Goal: Task Accomplishment & Management: Use online tool/utility

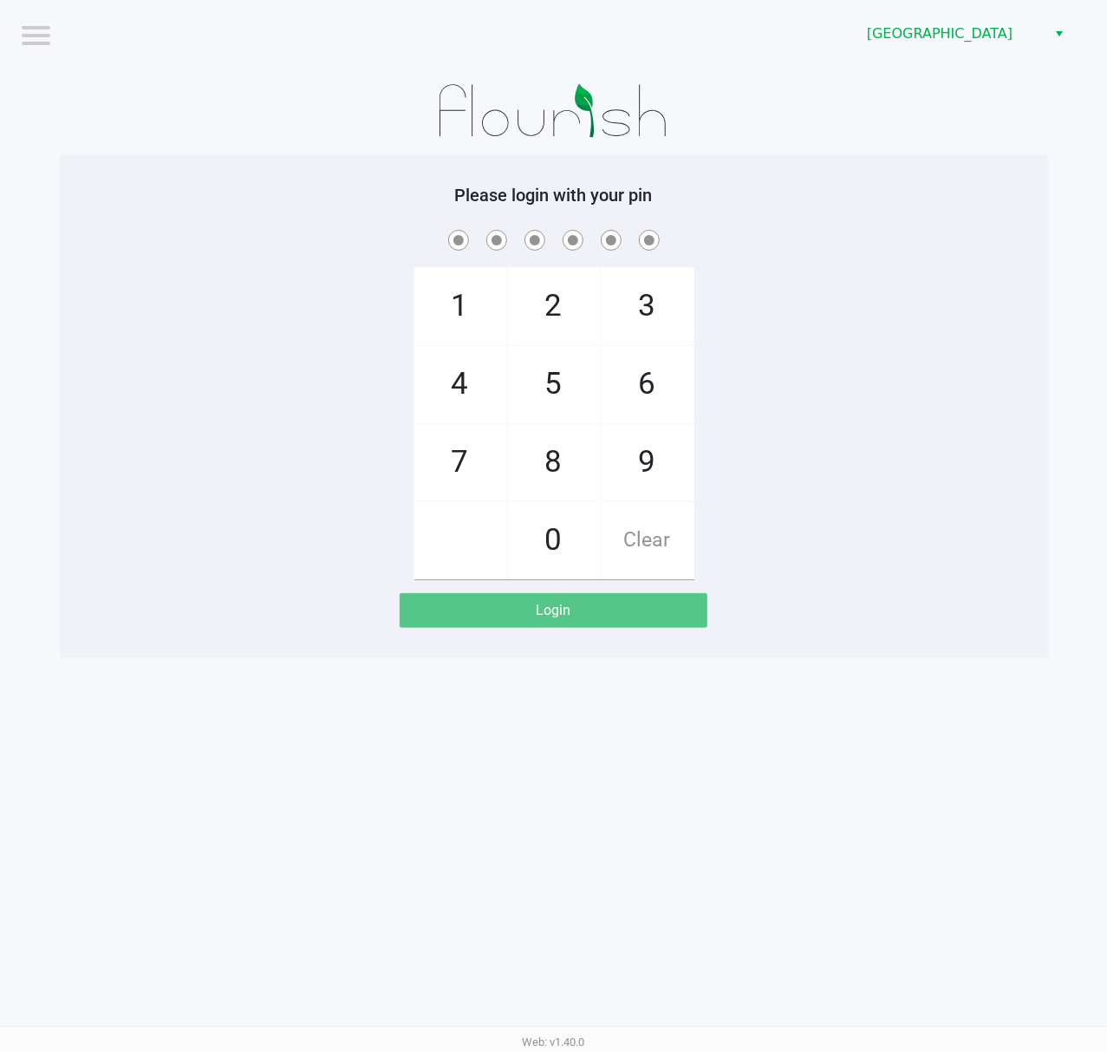
click at [938, 317] on div "1 4 7 2 5 8 0 3 6 9 Clear" at bounding box center [554, 402] width 989 height 353
click at [813, 170] on div "Please login with your pin 1 4 7 2 5 8 0 3 6 9 Clear Login" at bounding box center [554, 406] width 989 height 504
checkbox input "true"
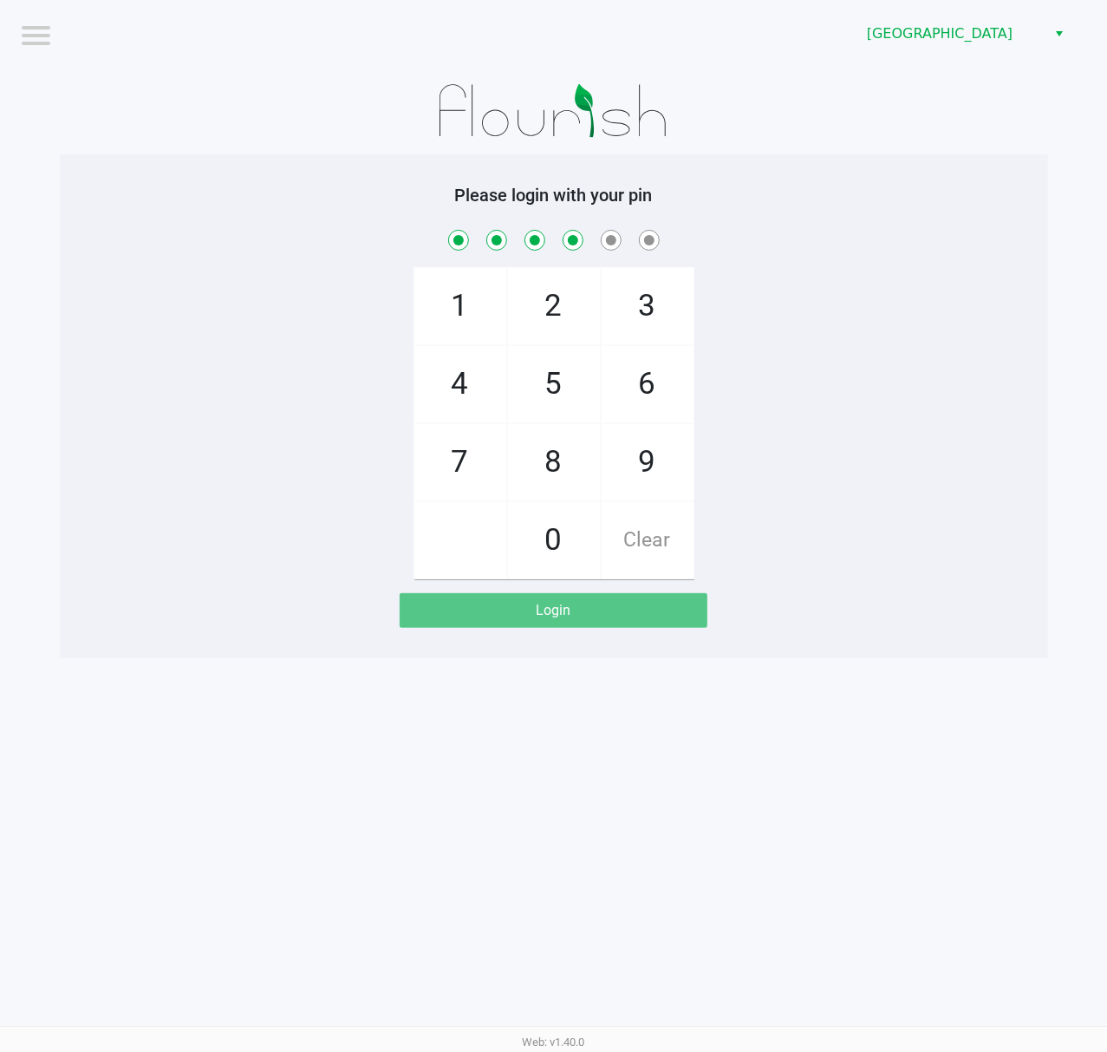
checkbox input "true"
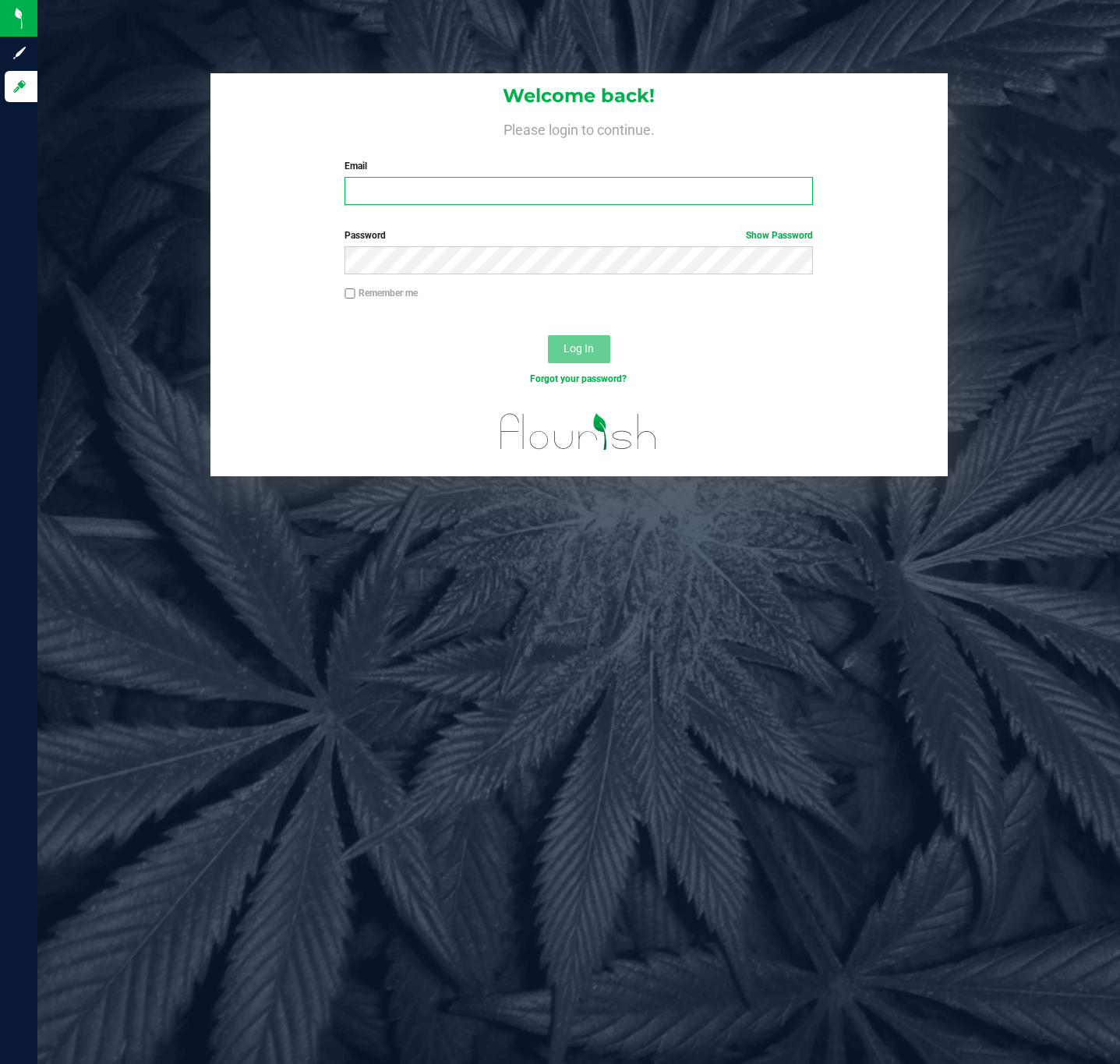
click at [496, 202] on input "Email" at bounding box center [578, 191] width 468 height 28
type input "mdaugherty@liveparallel.com"
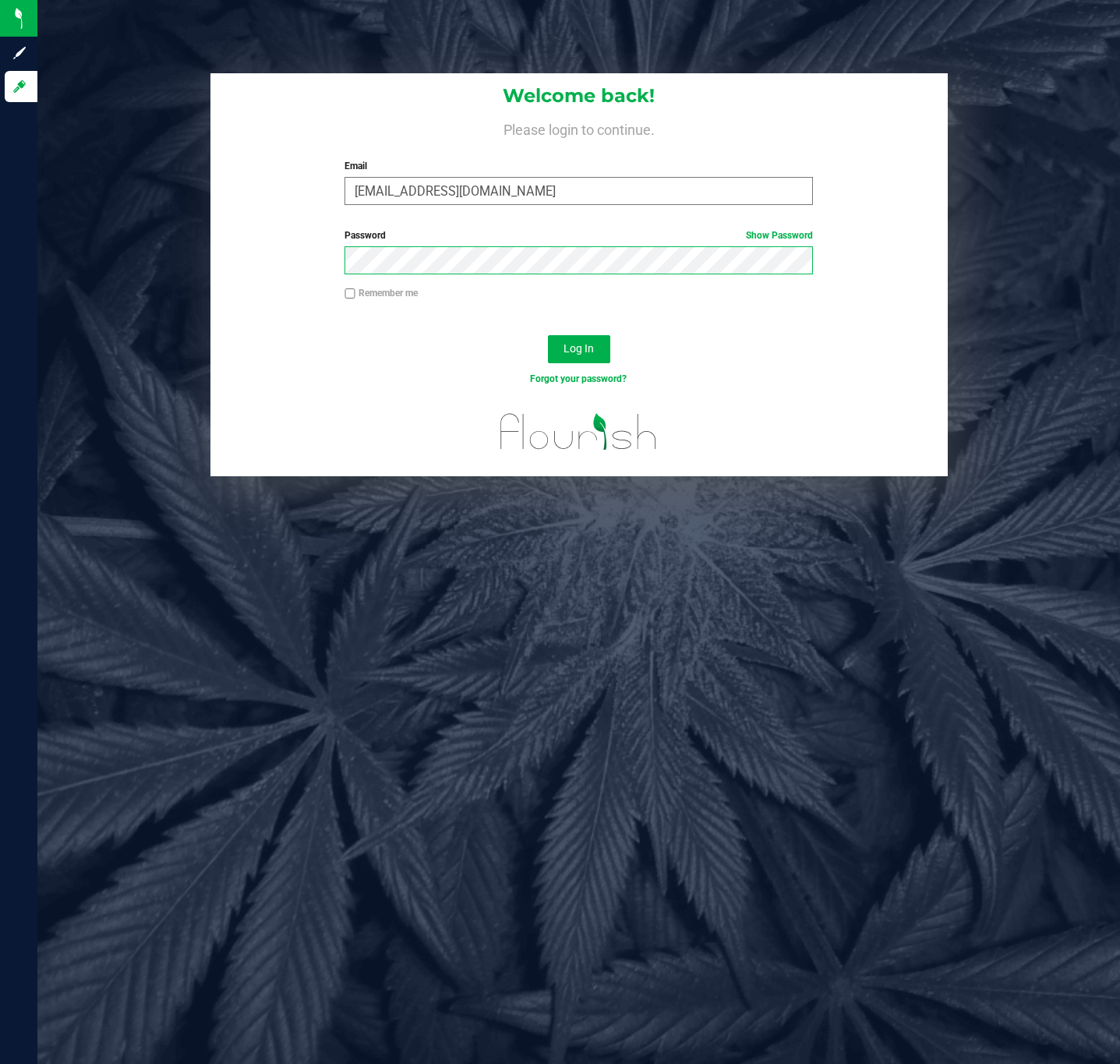
click at [548, 335] on button "Log In" at bounding box center [579, 349] width 62 height 28
